Goal: Task Accomplishment & Management: Use online tool/utility

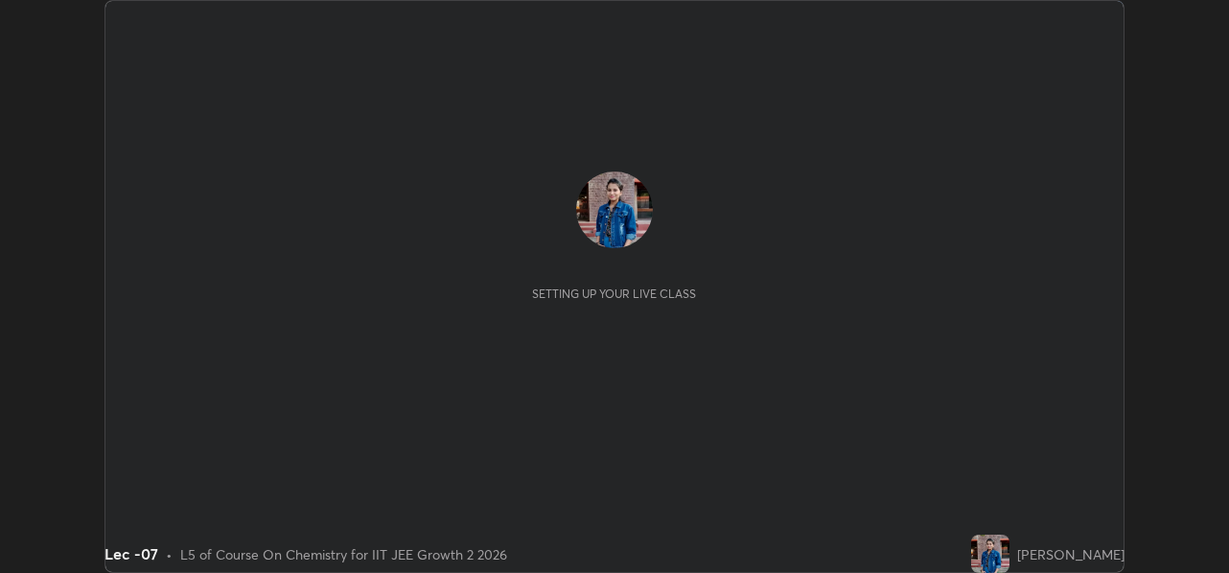
scroll to position [573, 1228]
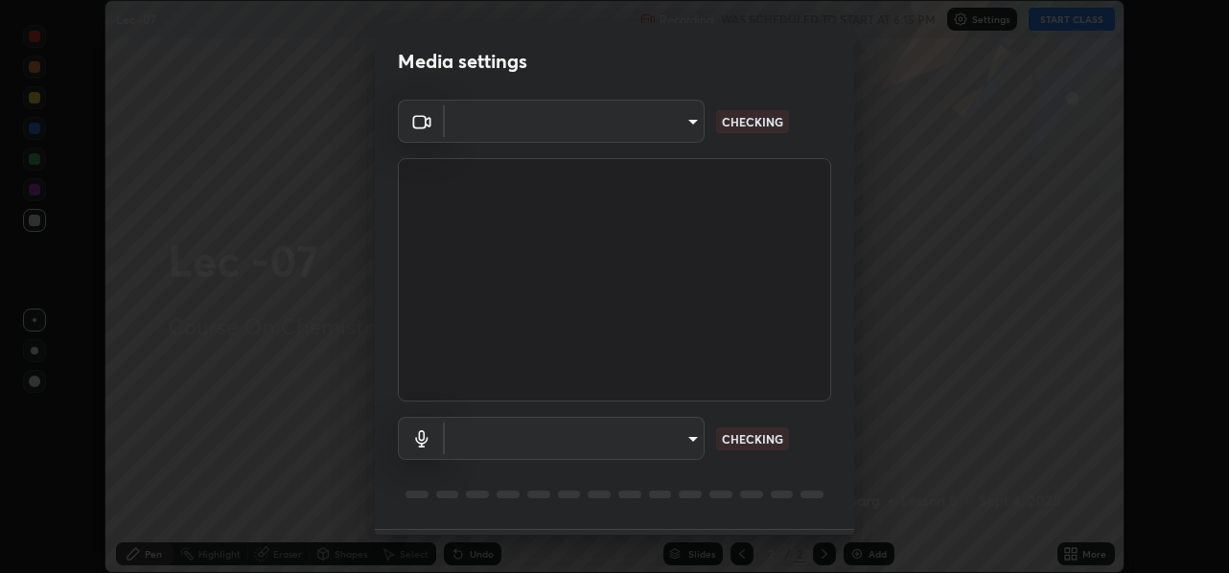
type input "78e73baf3d63bceb4c45423e3c658d9595c8caa1ee6d34b79bc6d5c79dc82097"
type input "default"
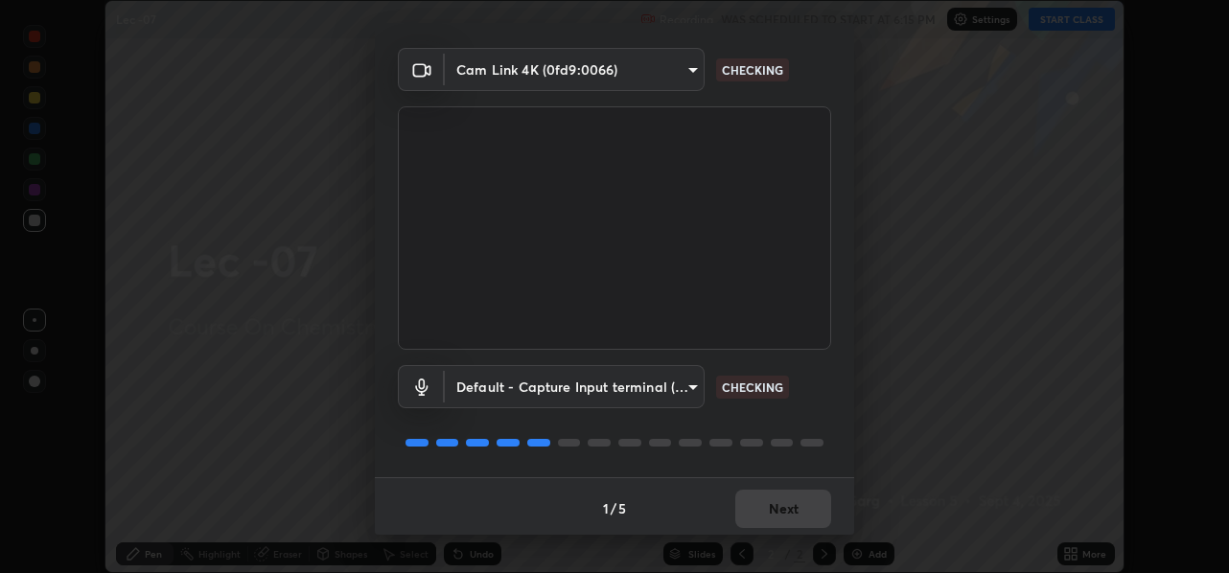
scroll to position [56, 0]
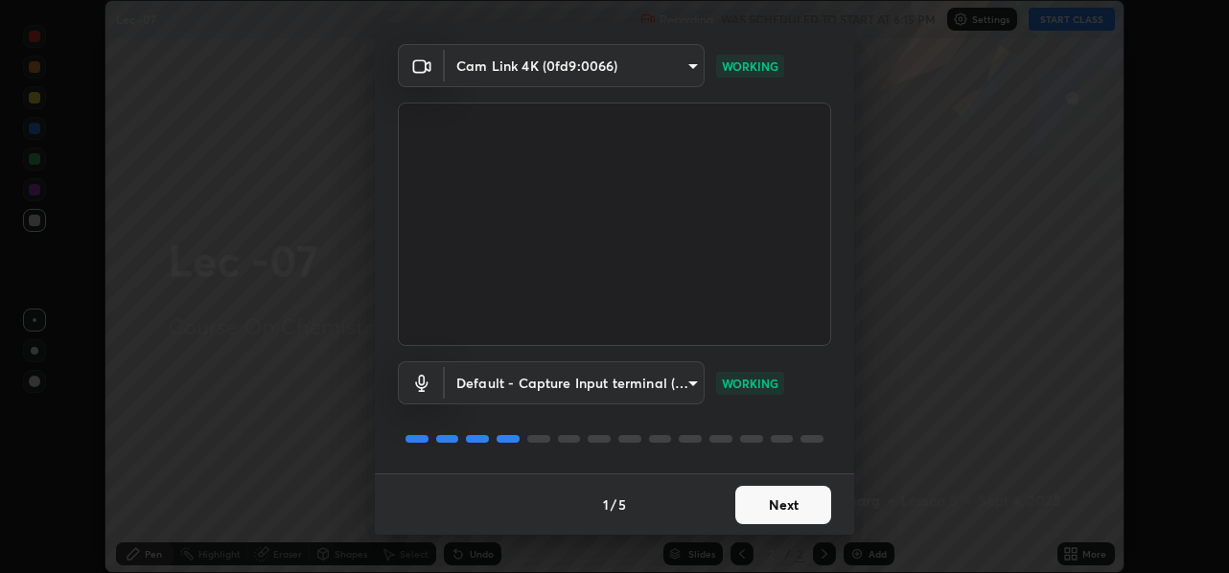
click at [781, 508] on button "Next" at bounding box center [784, 505] width 96 height 38
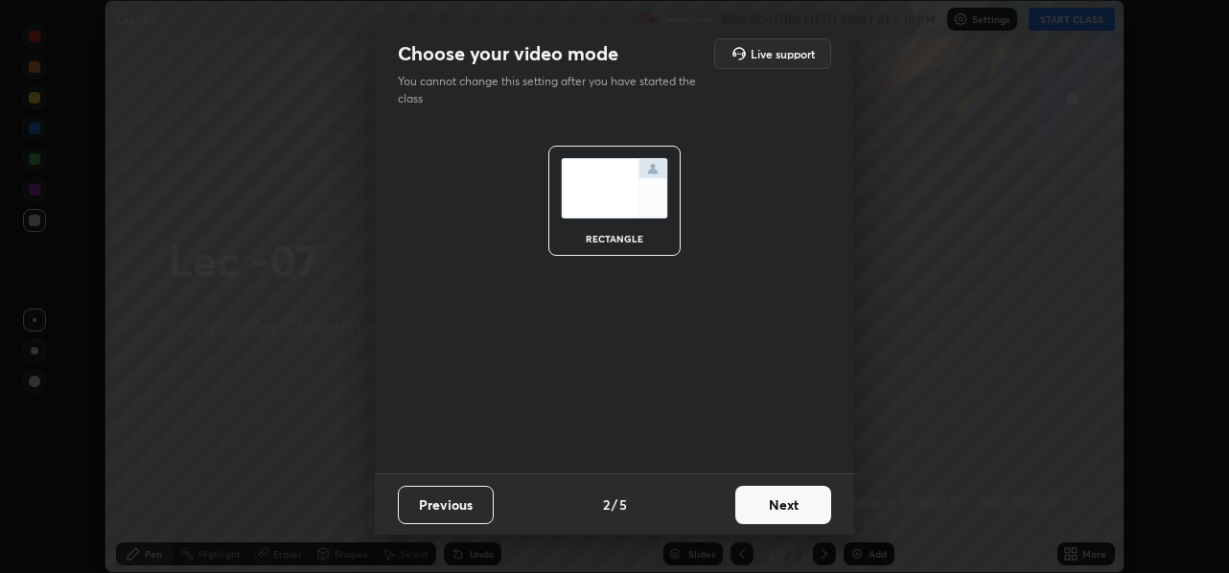
scroll to position [0, 0]
click at [783, 503] on button "Next" at bounding box center [784, 505] width 96 height 38
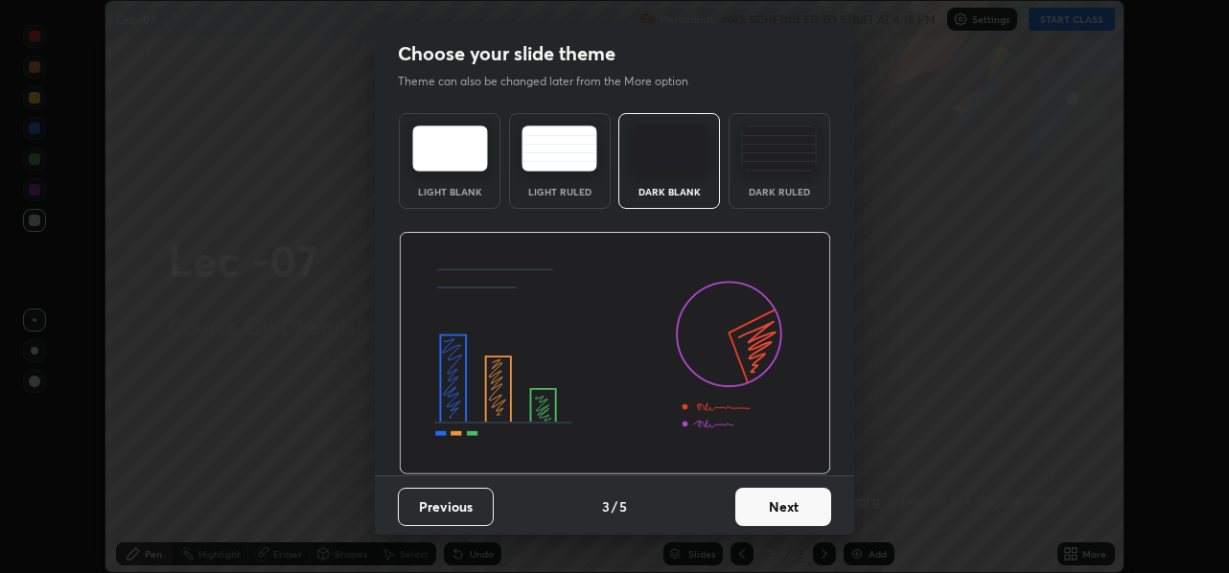
click at [779, 507] on button "Next" at bounding box center [784, 507] width 96 height 38
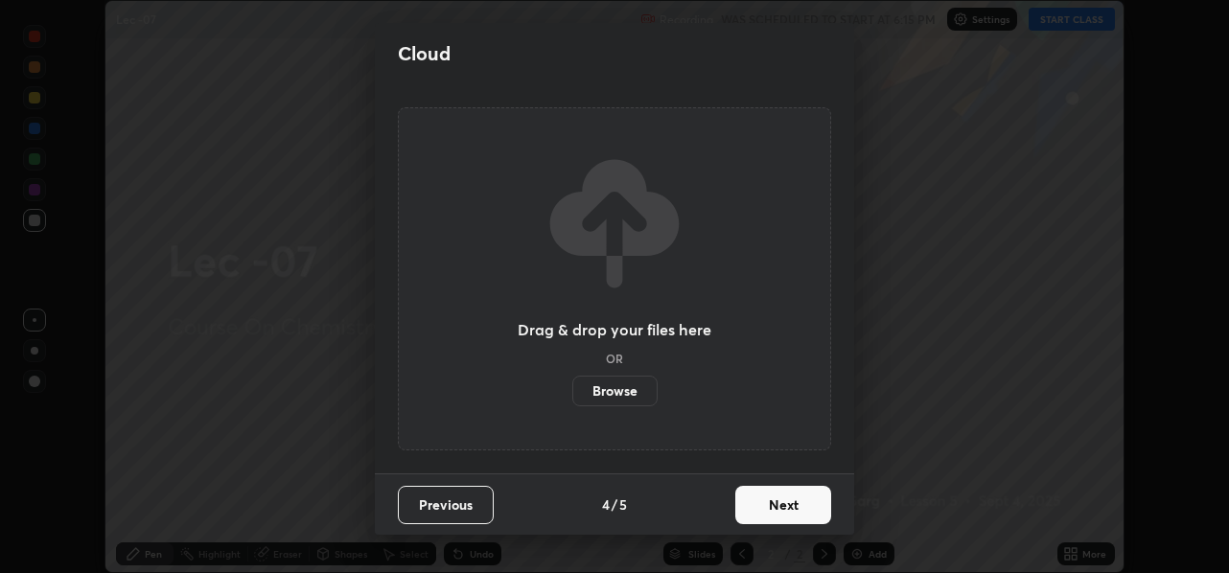
click at [779, 508] on button "Next" at bounding box center [784, 505] width 96 height 38
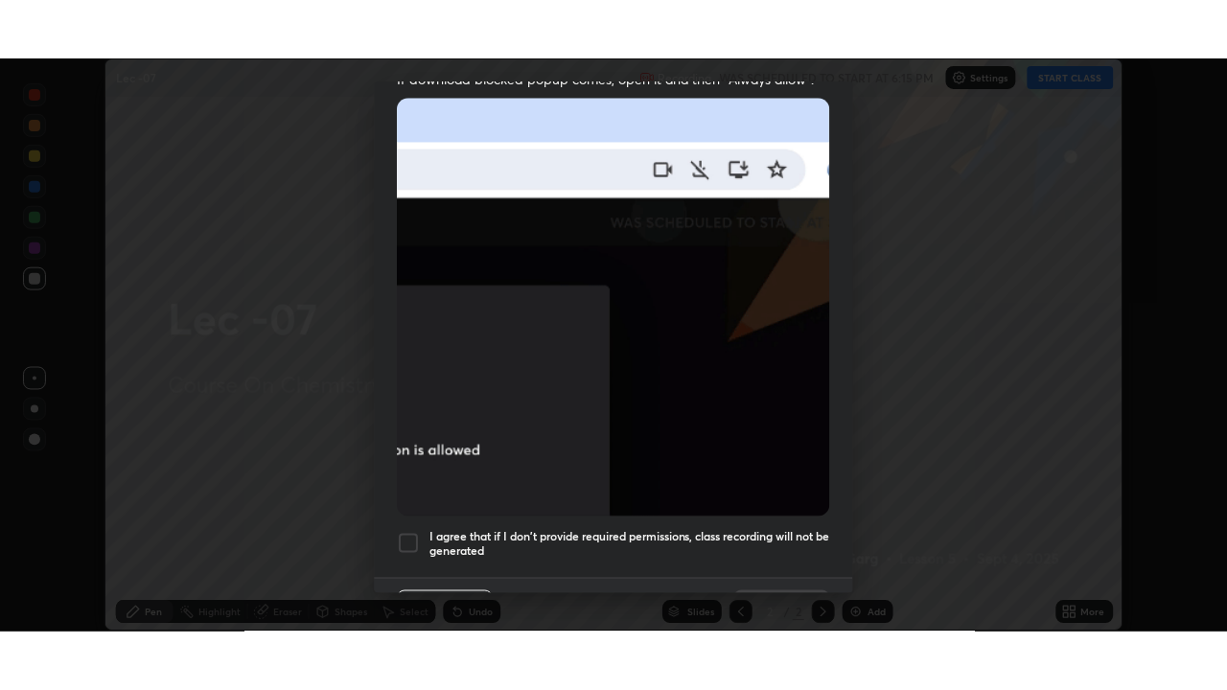
scroll to position [447, 0]
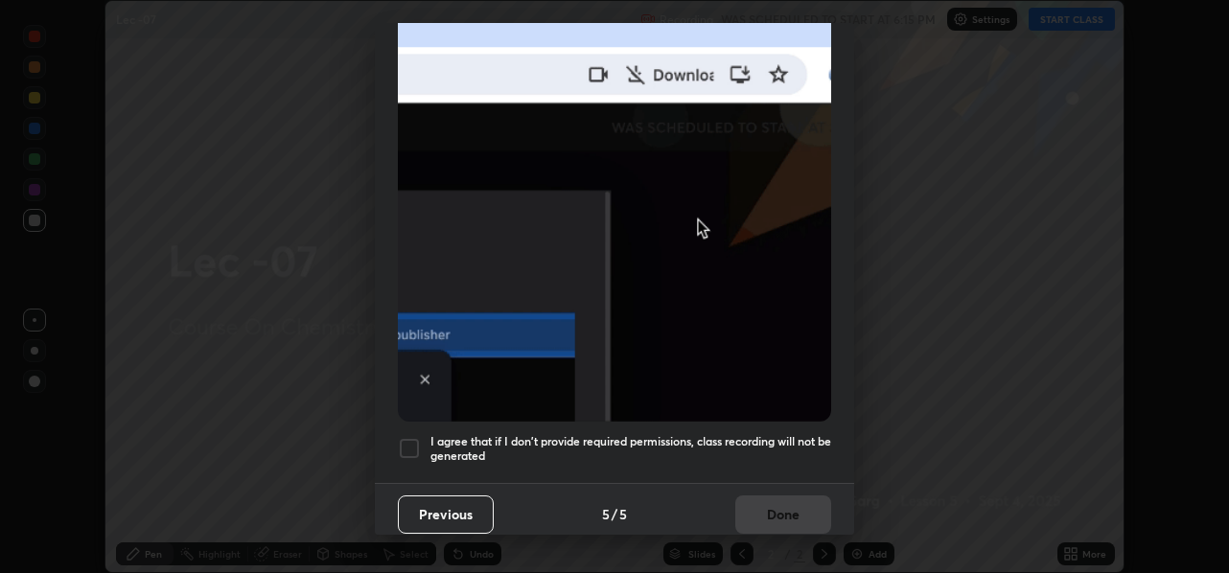
click at [413, 441] on div at bounding box center [409, 448] width 23 height 23
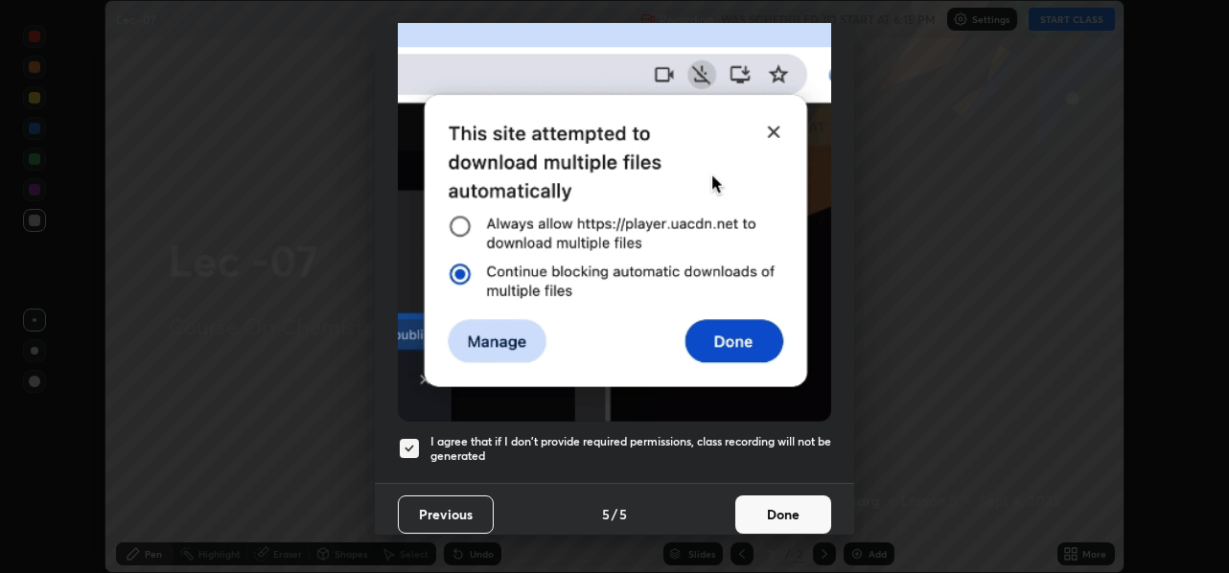
click at [756, 503] on button "Done" at bounding box center [784, 515] width 96 height 38
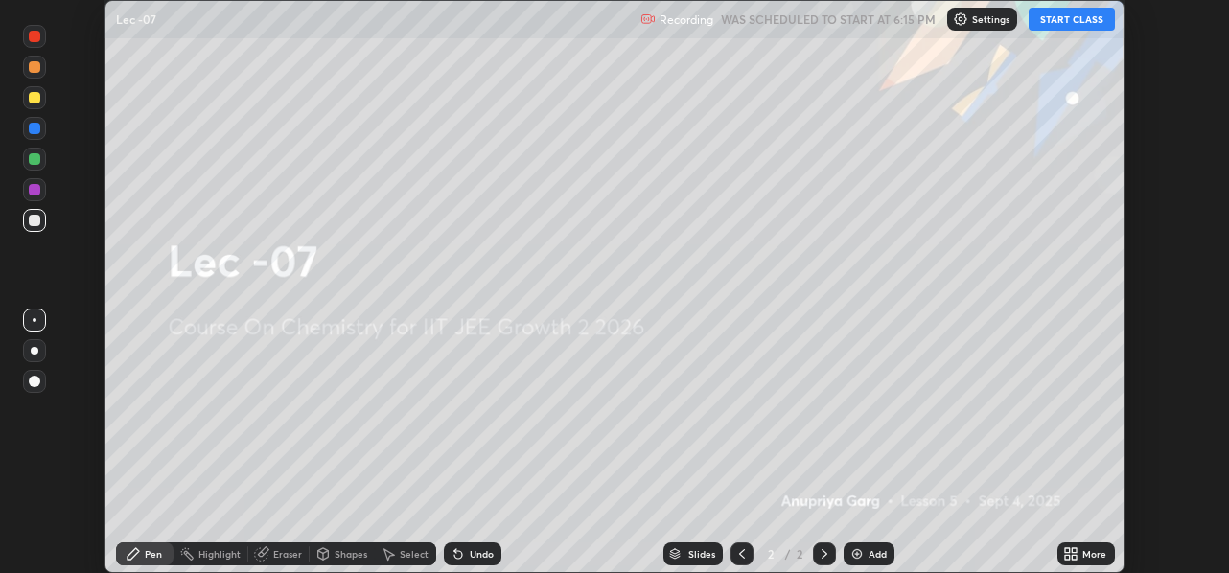
click at [1074, 24] on button "START CLASS" at bounding box center [1072, 19] width 86 height 23
click at [1085, 559] on div "More" at bounding box center [1095, 554] width 24 height 10
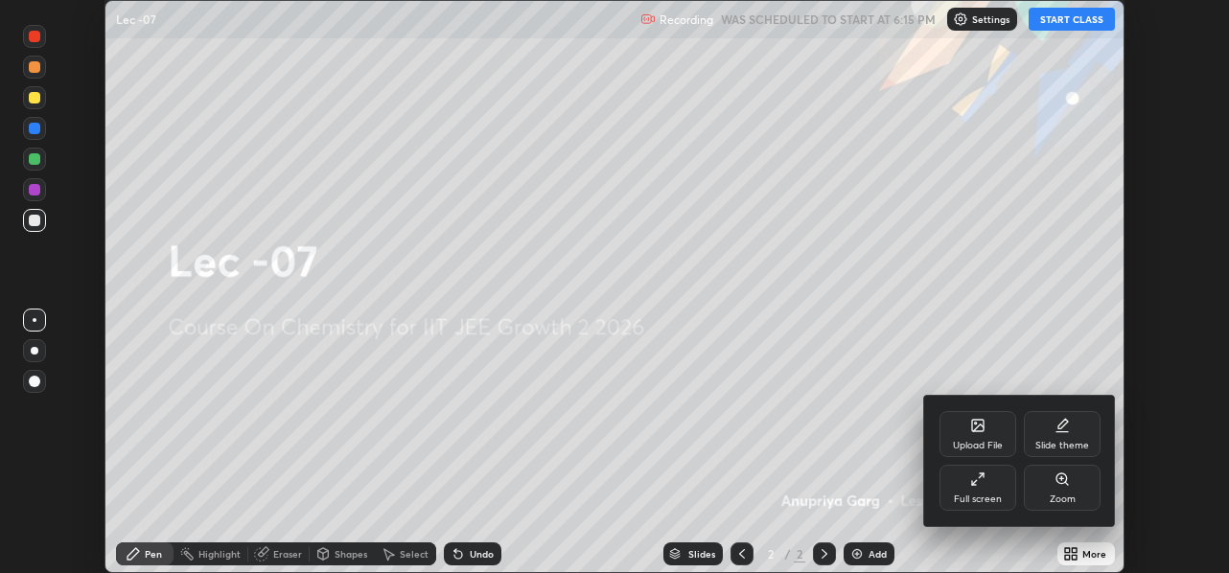
click at [996, 493] on div "Full screen" at bounding box center [978, 488] width 77 height 46
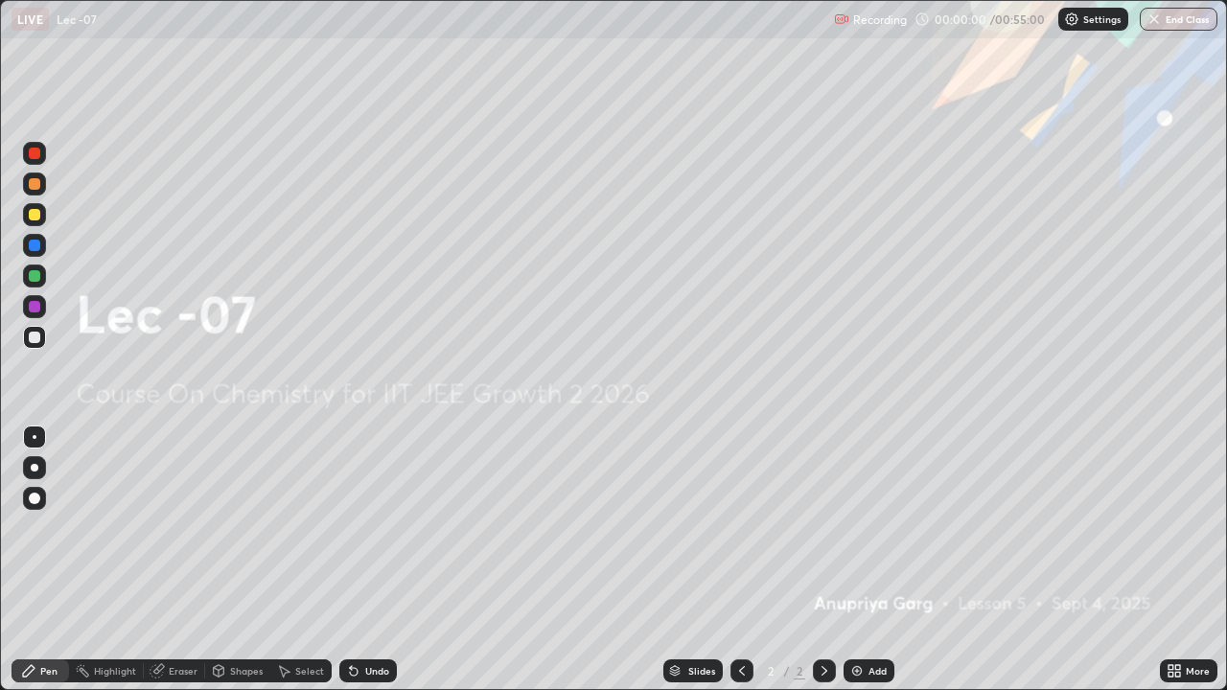
scroll to position [690, 1227]
click at [877, 573] on div "Add" at bounding box center [878, 671] width 18 height 10
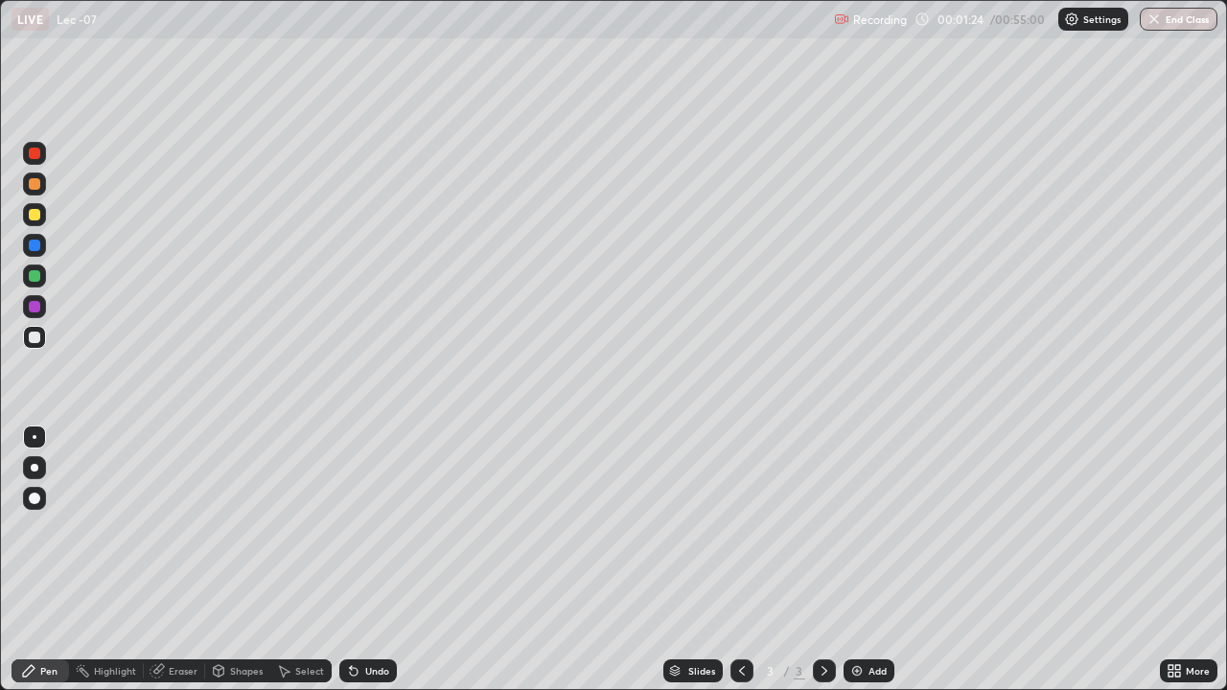
click at [230, 573] on div "Shapes" at bounding box center [246, 671] width 33 height 10
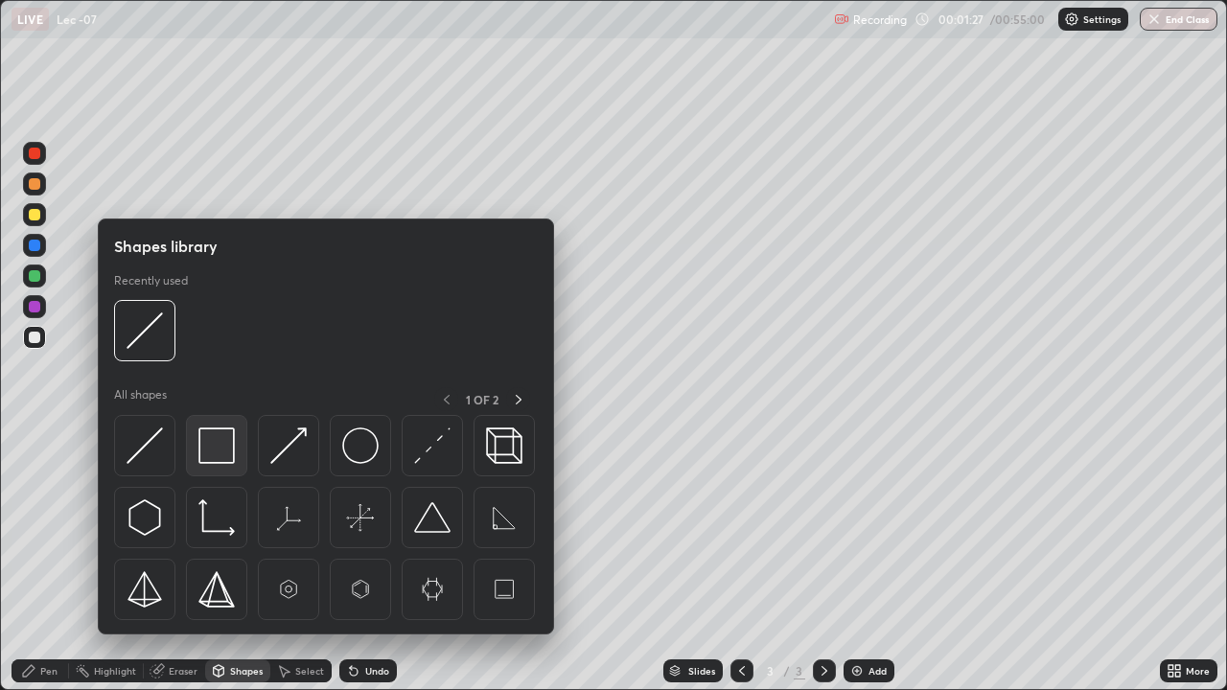
click at [220, 456] on img at bounding box center [217, 446] width 36 height 36
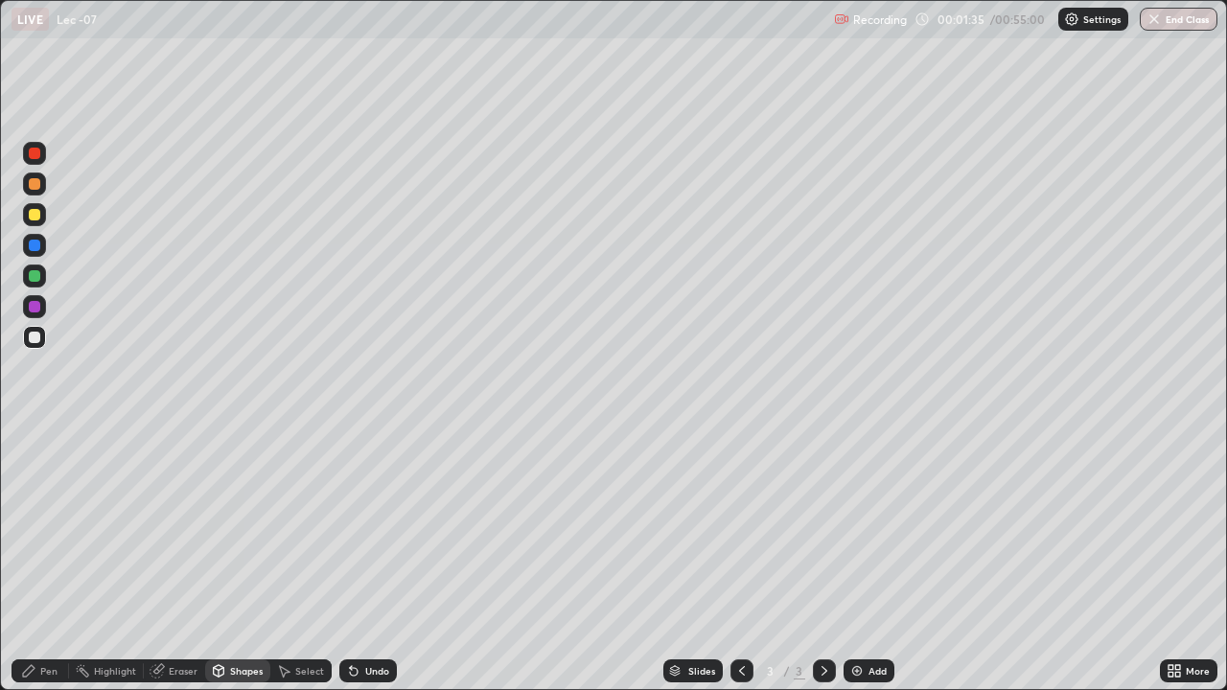
click at [48, 573] on div "Pen" at bounding box center [41, 671] width 58 height 23
click at [866, 573] on div "Add" at bounding box center [869, 671] width 51 height 23
click at [175, 573] on div "Eraser" at bounding box center [183, 671] width 29 height 10
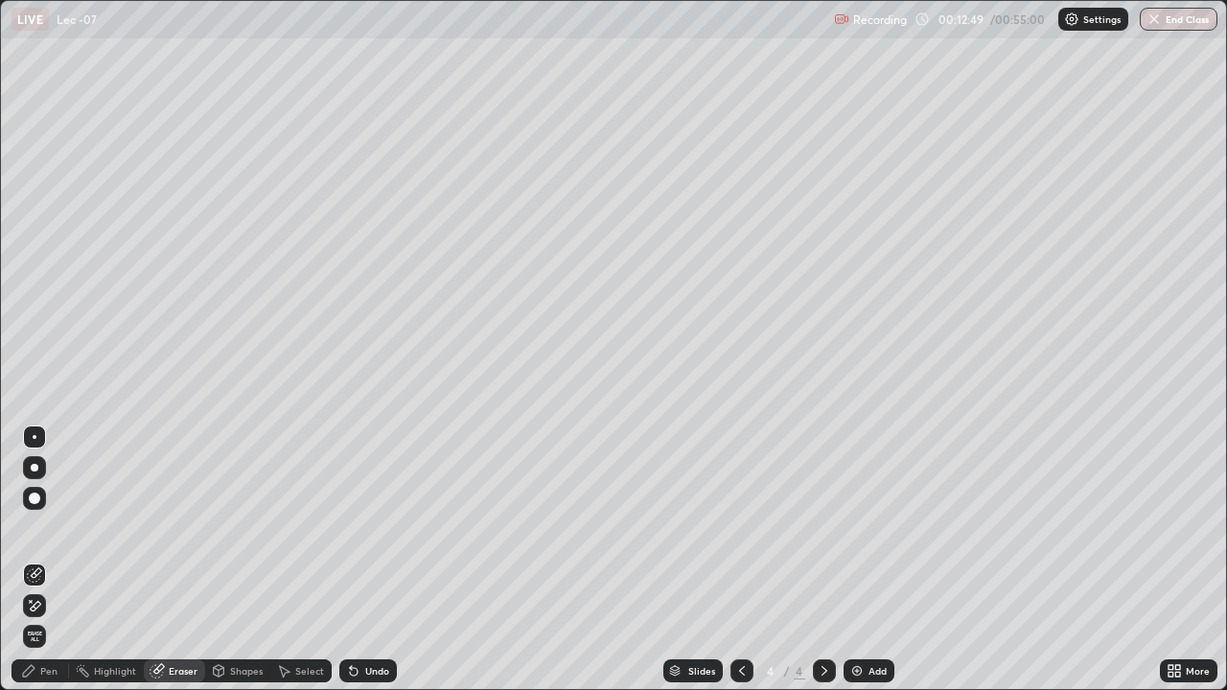
click at [53, 573] on div "Pen" at bounding box center [48, 671] width 17 height 10
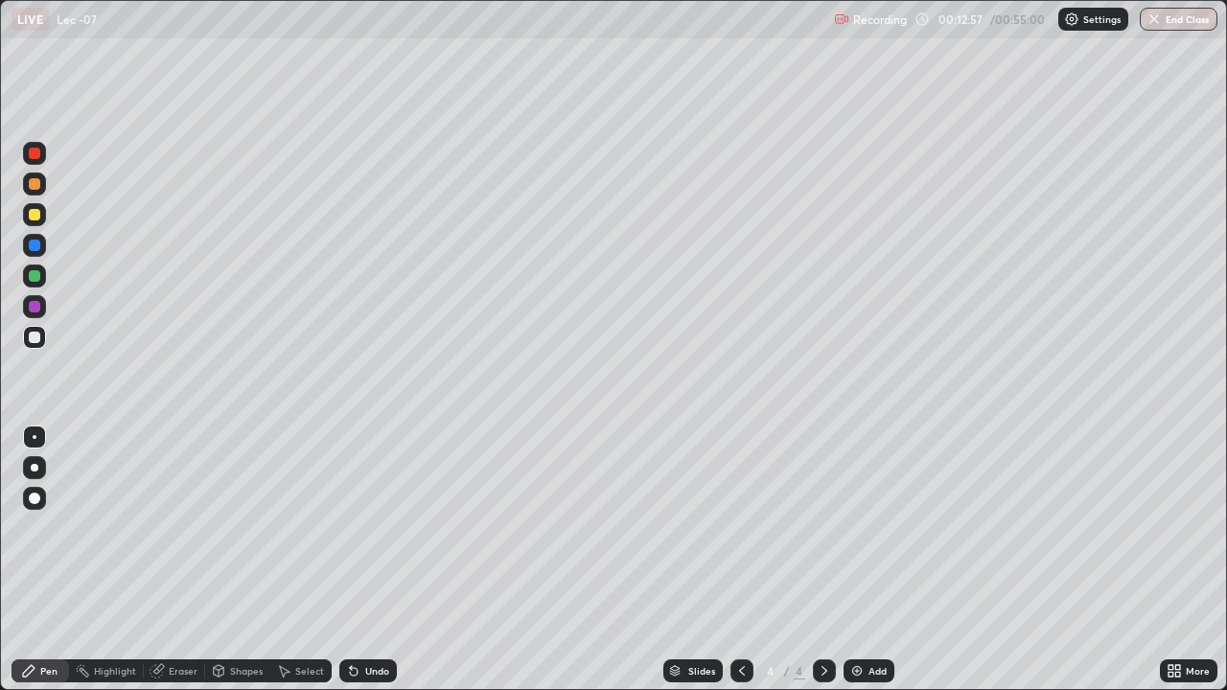
click at [735, 573] on icon at bounding box center [742, 671] width 15 height 15
click at [822, 573] on icon at bounding box center [824, 671] width 15 height 15
click at [750, 573] on div at bounding box center [742, 671] width 23 height 23
click at [845, 573] on div "Add" at bounding box center [869, 671] width 51 height 23
click at [35, 219] on div at bounding box center [35, 215] width 12 height 12
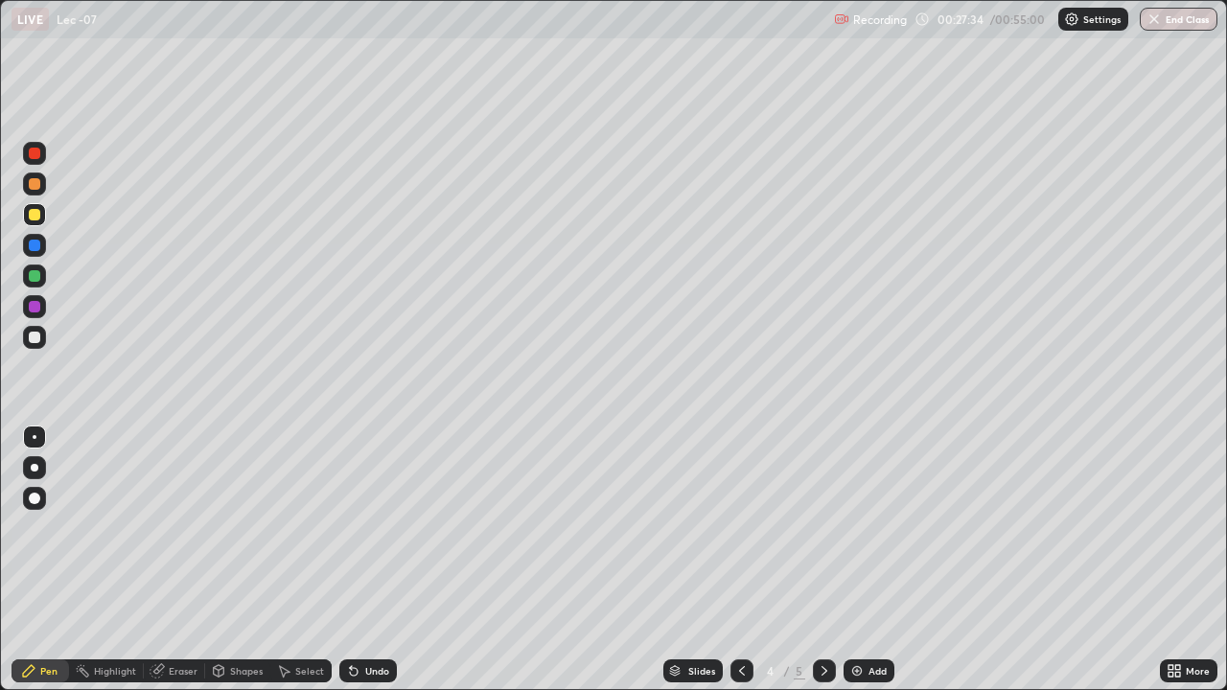
click at [859, 573] on img at bounding box center [857, 671] width 15 height 15
click at [35, 338] on div at bounding box center [35, 338] width 12 height 12
click at [35, 220] on div at bounding box center [35, 215] width 12 height 12
click at [36, 278] on div at bounding box center [35, 276] width 12 height 12
click at [35, 338] on div at bounding box center [35, 338] width 12 height 12
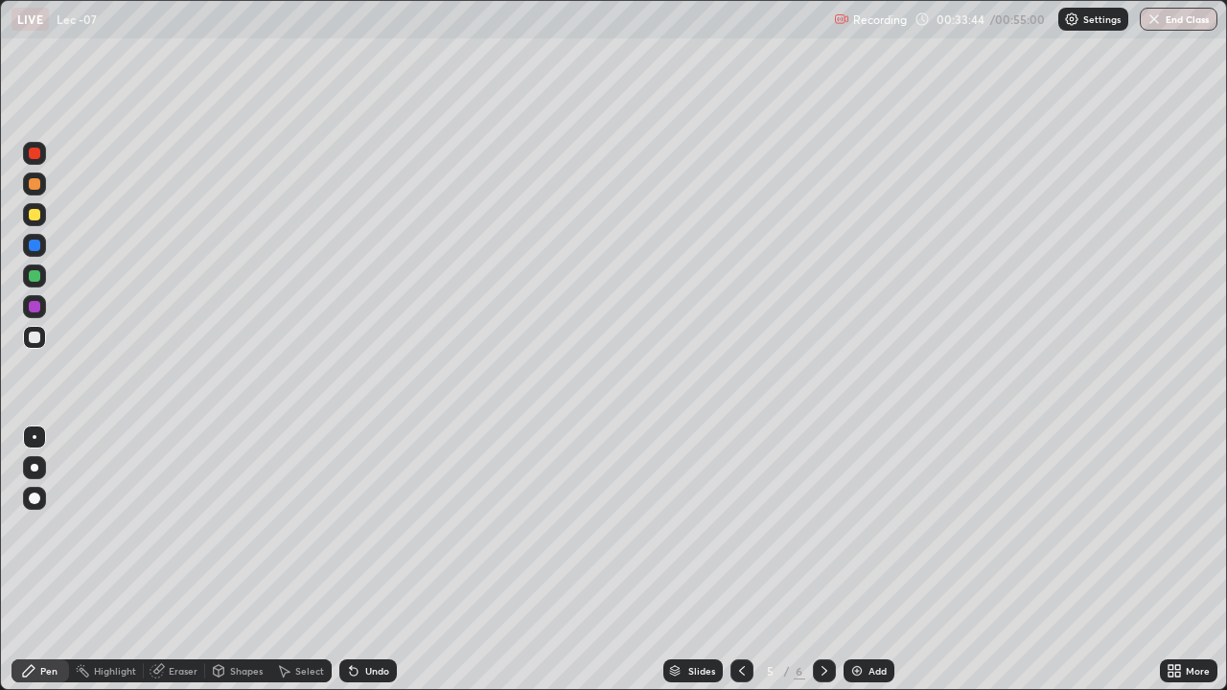
click at [34, 214] on div at bounding box center [35, 215] width 12 height 12
click at [37, 338] on div at bounding box center [35, 338] width 12 height 12
click at [38, 276] on div at bounding box center [35, 276] width 12 height 12
click at [42, 337] on div at bounding box center [34, 337] width 23 height 23
click at [864, 573] on div "Add" at bounding box center [869, 671] width 51 height 23
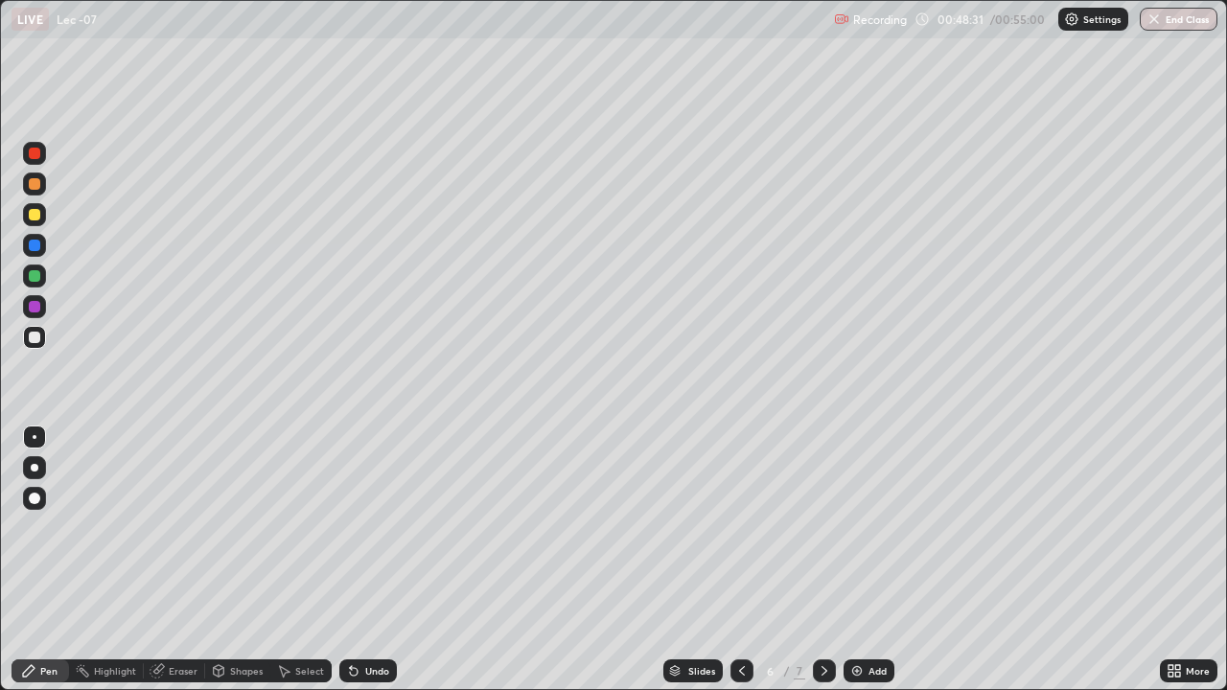
click at [1177, 14] on button "End Class" at bounding box center [1179, 19] width 78 height 23
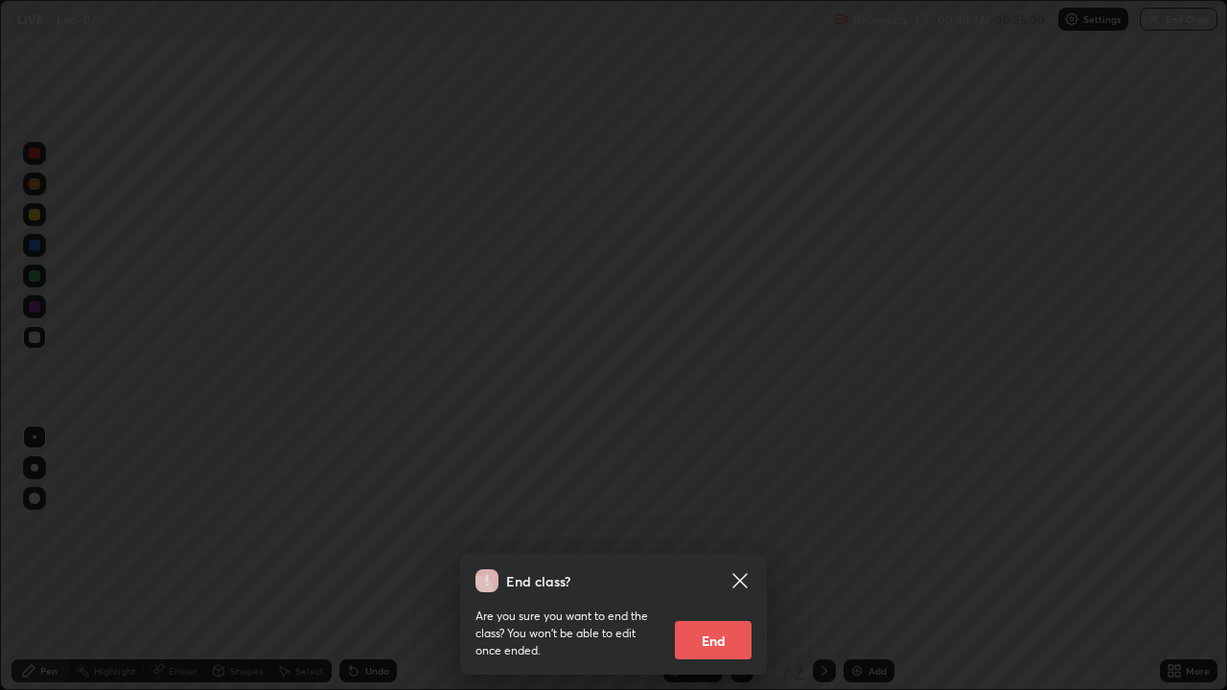
click at [728, 573] on button "End" at bounding box center [713, 640] width 77 height 38
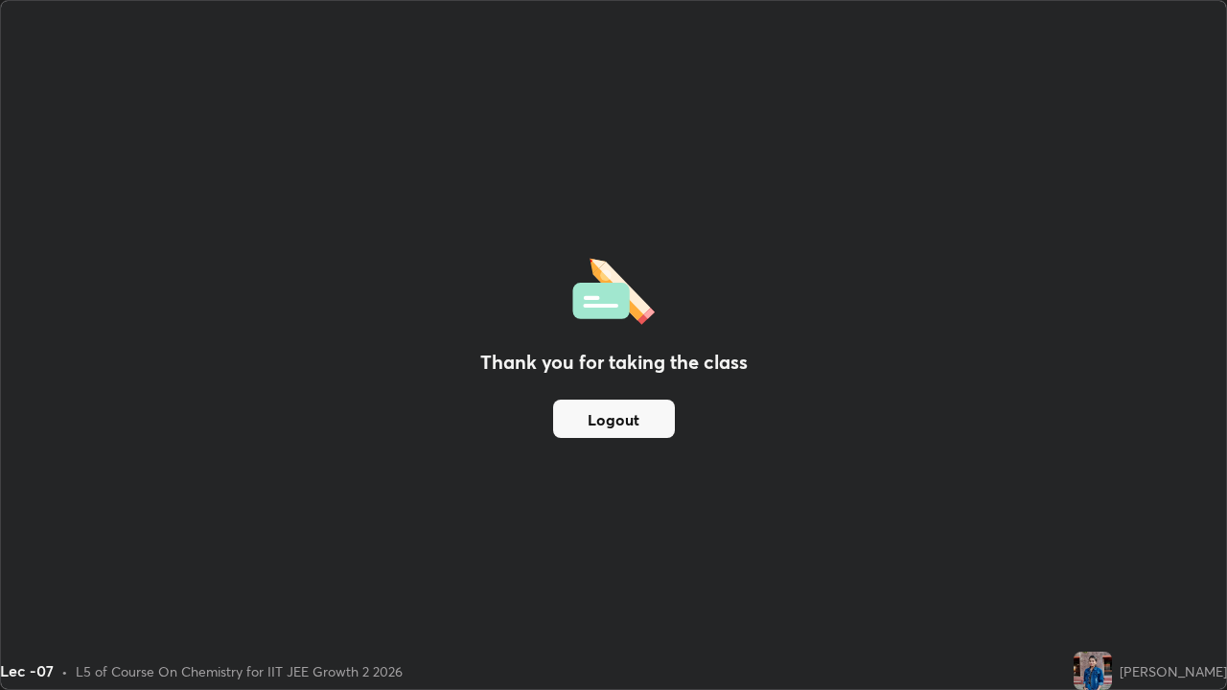
click at [617, 422] on button "Logout" at bounding box center [614, 419] width 122 height 38
click at [606, 420] on button "Logout" at bounding box center [614, 419] width 122 height 38
click at [626, 420] on button "Logout" at bounding box center [614, 419] width 122 height 38
